Goal: Task Accomplishment & Management: Use online tool/utility

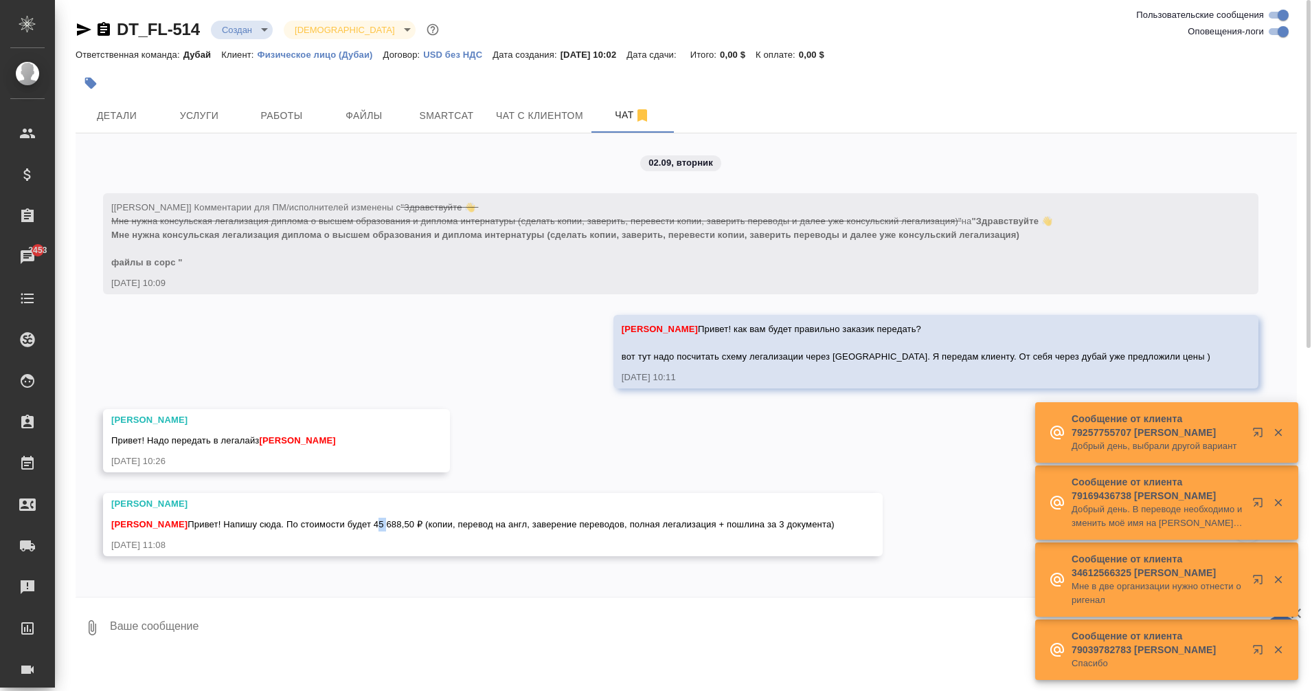
drag, startPoint x: 382, startPoint y: 520, endPoint x: 392, endPoint y: 521, distance: 9.6
click at [392, 521] on span "[PERSON_NAME]! Напишу сюда. По стоимости будет 45 688,50 ₽ (копии, перевод на а…" at bounding box center [473, 524] width 724 height 10
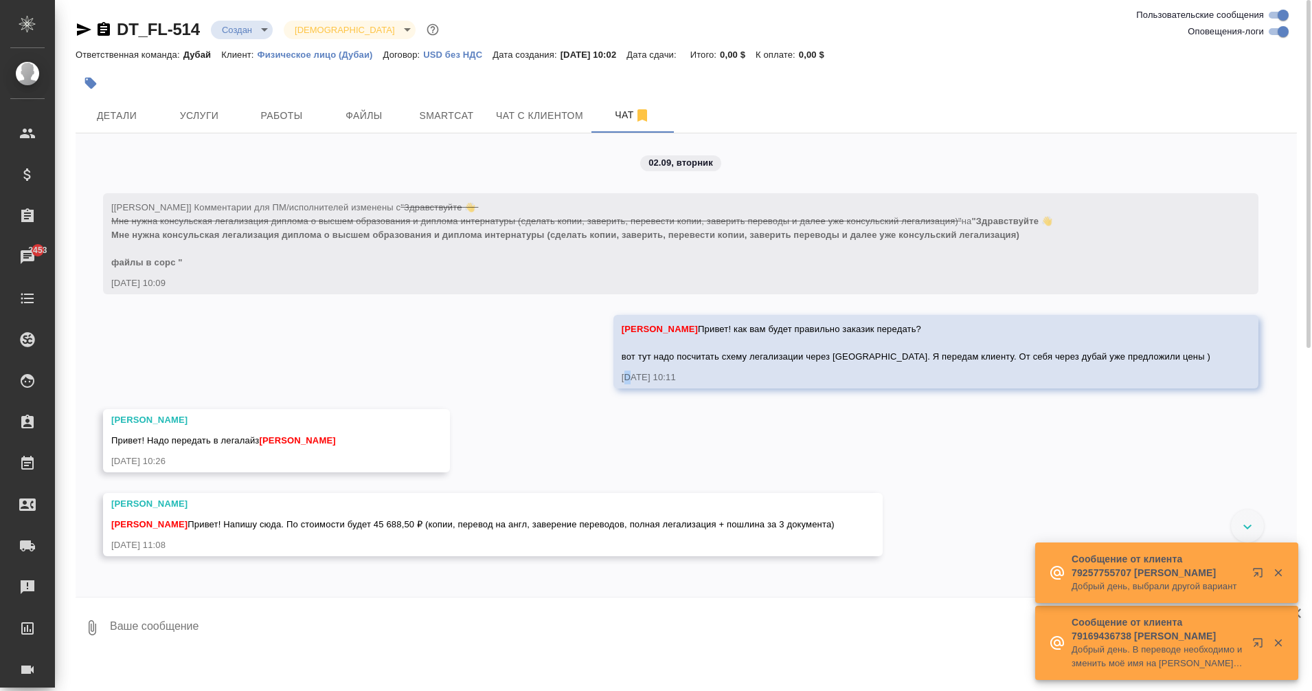
drag, startPoint x: 392, startPoint y: 521, endPoint x: 699, endPoint y: 412, distance: 326.6
click at [699, 412] on div "02.09, вторник [Еганян Маргарита] Комментарии для ПМ/исполнителей изменены с "З…" at bounding box center [687, 364] width 1222 height 463
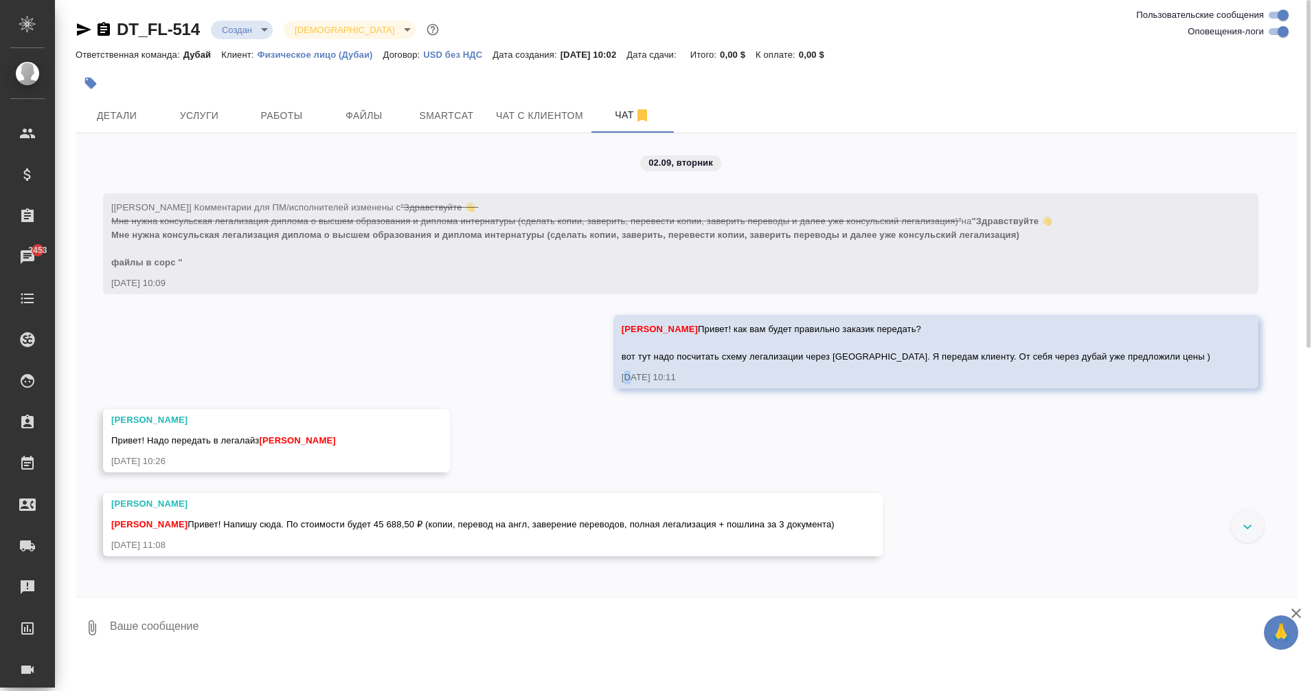
drag, startPoint x: 380, startPoint y: 525, endPoint x: 849, endPoint y: 527, distance: 469.3
click at [849, 527] on div "Козлова Мария Еганян Маргарита Привет! Напишу сюда. По стоимости будет 45 688,5…" at bounding box center [493, 524] width 780 height 63
copy span "45 688,50 ₽ (копии, перевод на англ, заверение переводов, полная легализация + …"
